Goal: Find contact information: Find contact information

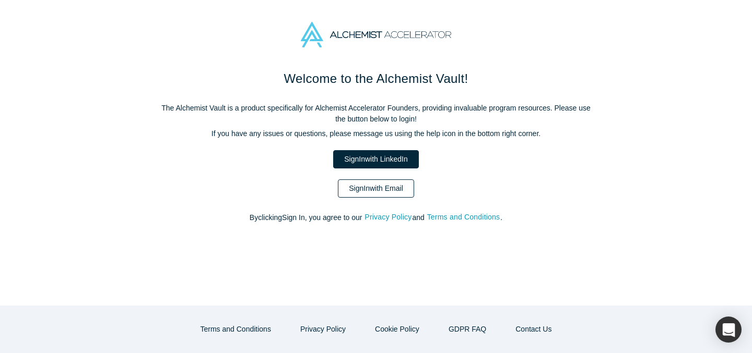
click at [403, 182] on link "Sign In with Email" at bounding box center [376, 189] width 76 height 18
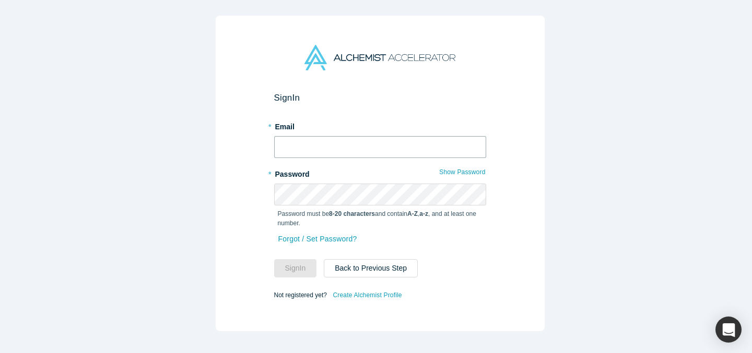
type input "[EMAIL_ADDRESS][DOMAIN_NAME]"
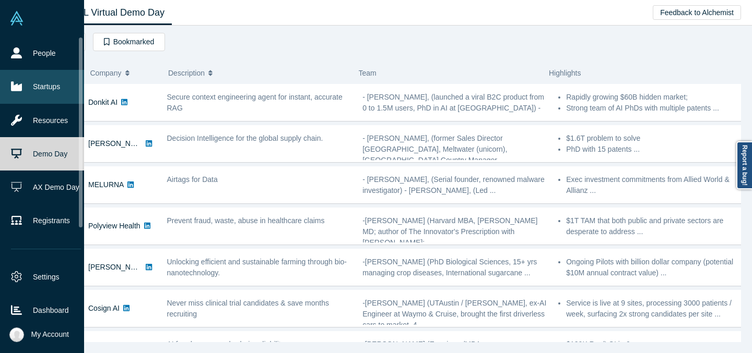
click at [29, 91] on link "Startups" at bounding box center [46, 86] width 92 height 33
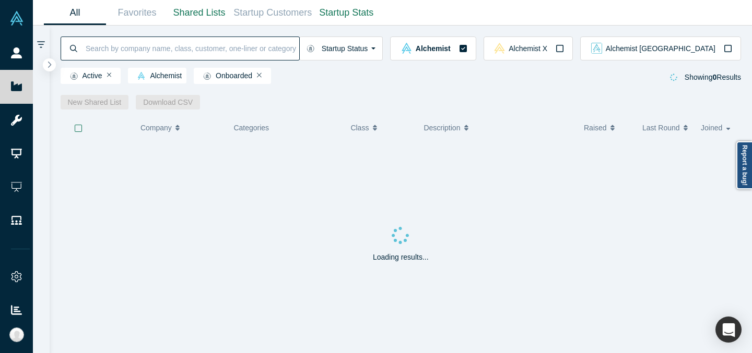
click at [194, 46] on input at bounding box center [192, 48] width 215 height 25
type input "lazuli"
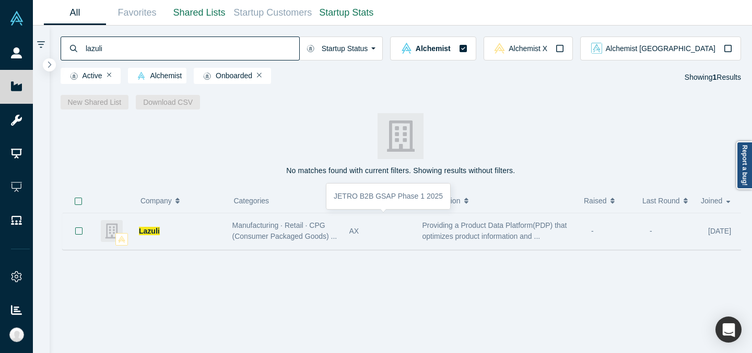
click at [389, 233] on div "AX" at bounding box center [380, 232] width 62 height 36
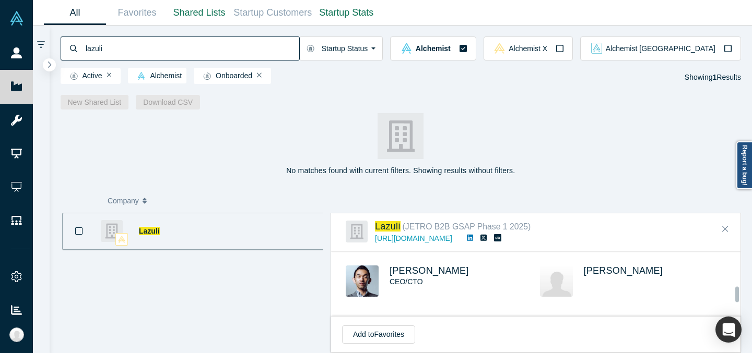
scroll to position [365, 0]
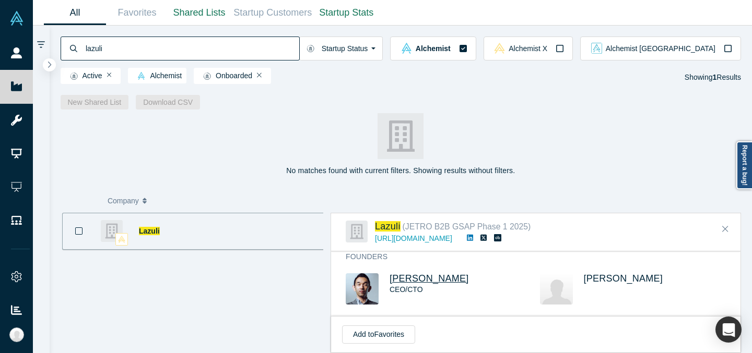
click at [438, 281] on span "[PERSON_NAME]" at bounding box center [428, 279] width 79 height 10
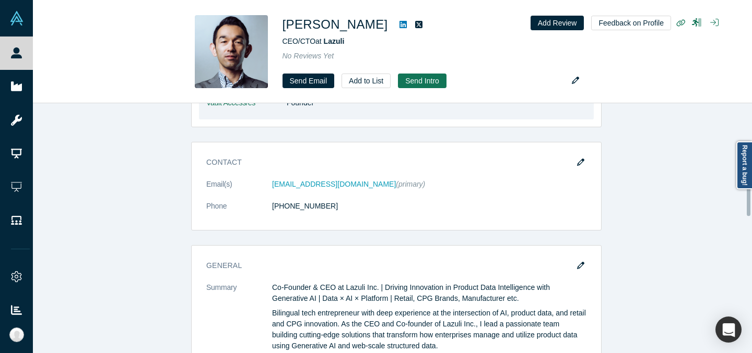
scroll to position [176, 0]
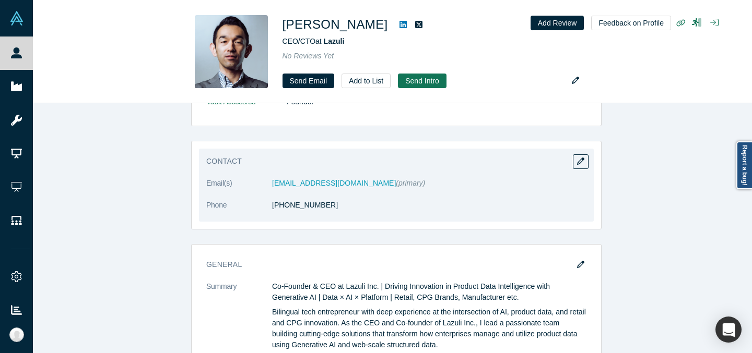
click at [384, 173] on div "Contact Email(s) [EMAIL_ADDRESS][DOMAIN_NAME] (primary) Phone [PHONE_NUMBER]" at bounding box center [396, 185] width 395 height 73
